Goal: Complete application form

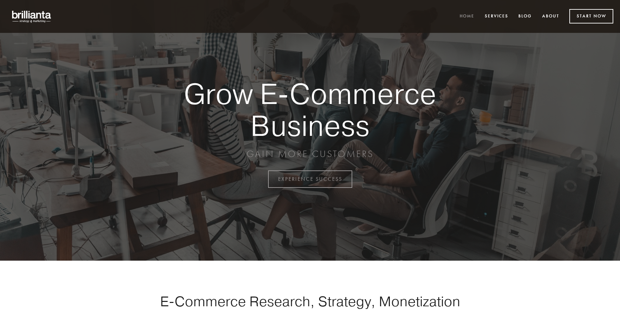
scroll to position [1758, 0]
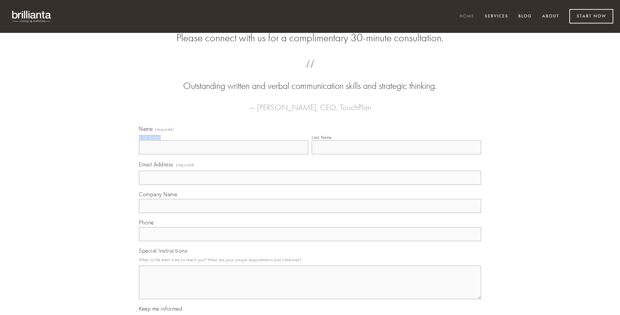
type input "[PERSON_NAME]"
click at [396, 154] on input "Last Name" at bounding box center [396, 147] width 169 height 14
type input "[PERSON_NAME]"
click at [310, 185] on input "Email Address (required)" at bounding box center [310, 178] width 342 height 14
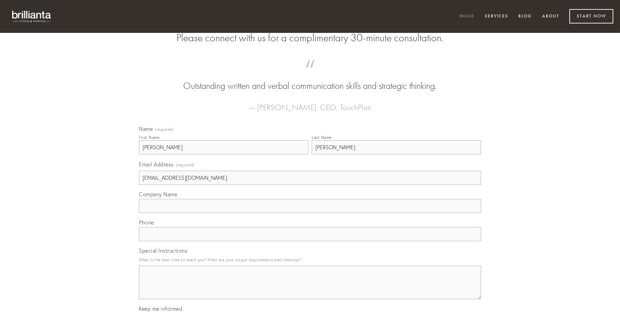
type input "[EMAIL_ADDRESS][DOMAIN_NAME]"
click at [310, 213] on input "Company Name" at bounding box center [310, 206] width 342 height 14
type input "deputo"
click at [310, 241] on input "text" at bounding box center [310, 234] width 342 height 14
click at [310, 288] on textarea "Special Instructions" at bounding box center [310, 283] width 342 height 34
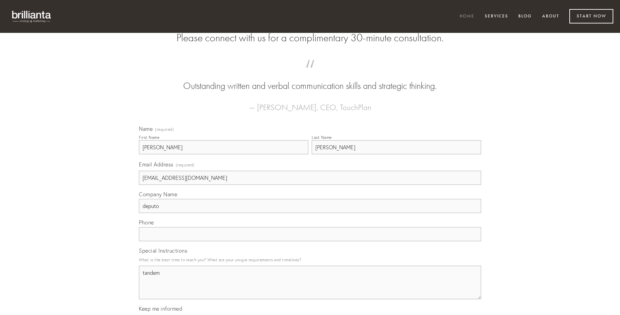
type textarea "tandem"
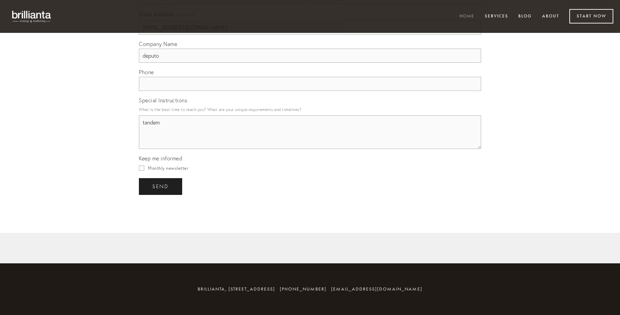
click at [161, 186] on span "send" at bounding box center [160, 186] width 16 height 6
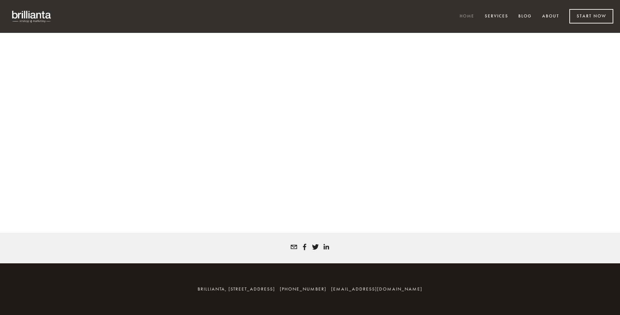
scroll to position [1749, 0]
